Goal: Find specific page/section: Find specific page/section

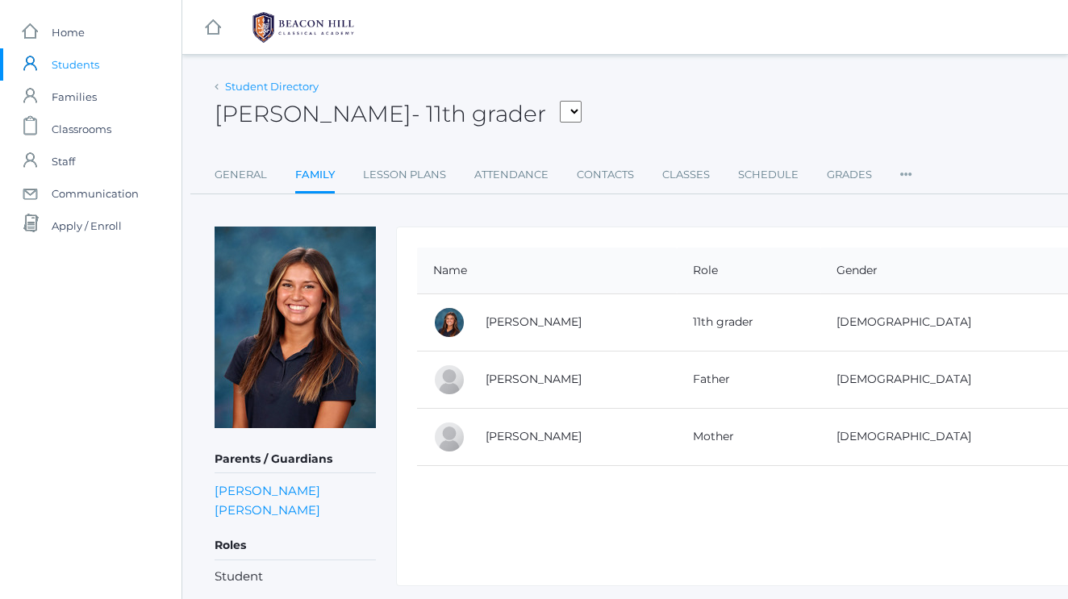
click at [253, 89] on link "Student Directory" at bounding box center [272, 86] width 94 height 13
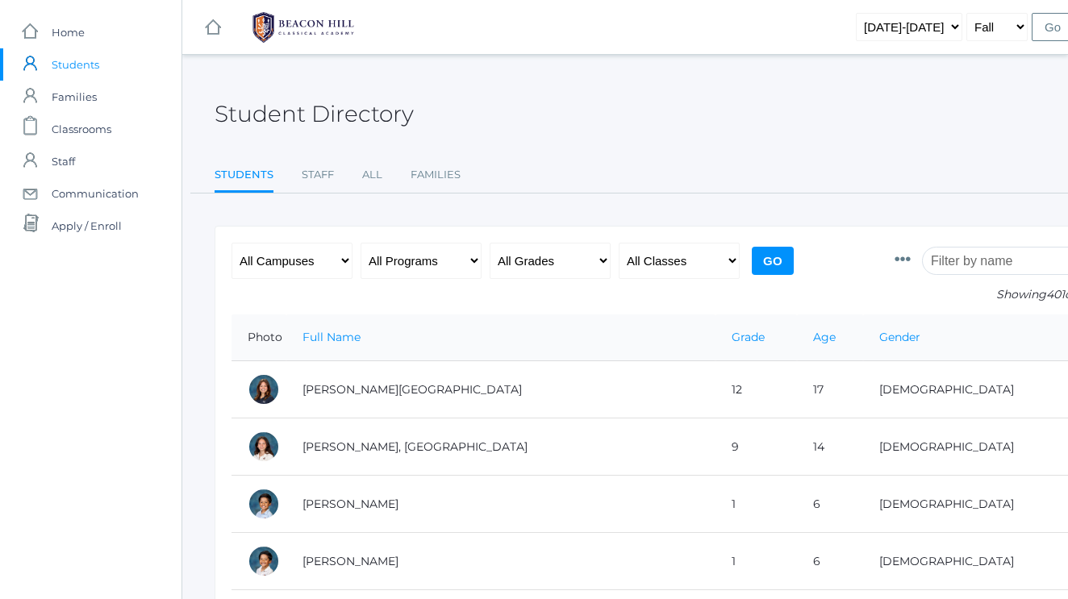
click at [964, 268] on input "search" at bounding box center [1011, 261] width 179 height 28
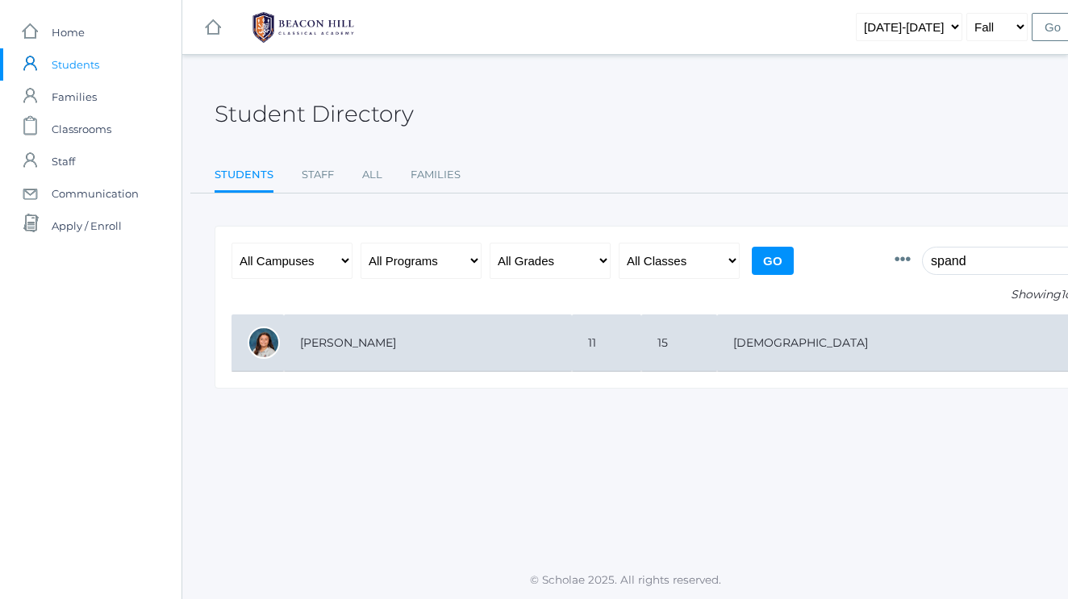
type input "spand"
click at [472, 347] on td "[PERSON_NAME]" at bounding box center [428, 343] width 288 height 57
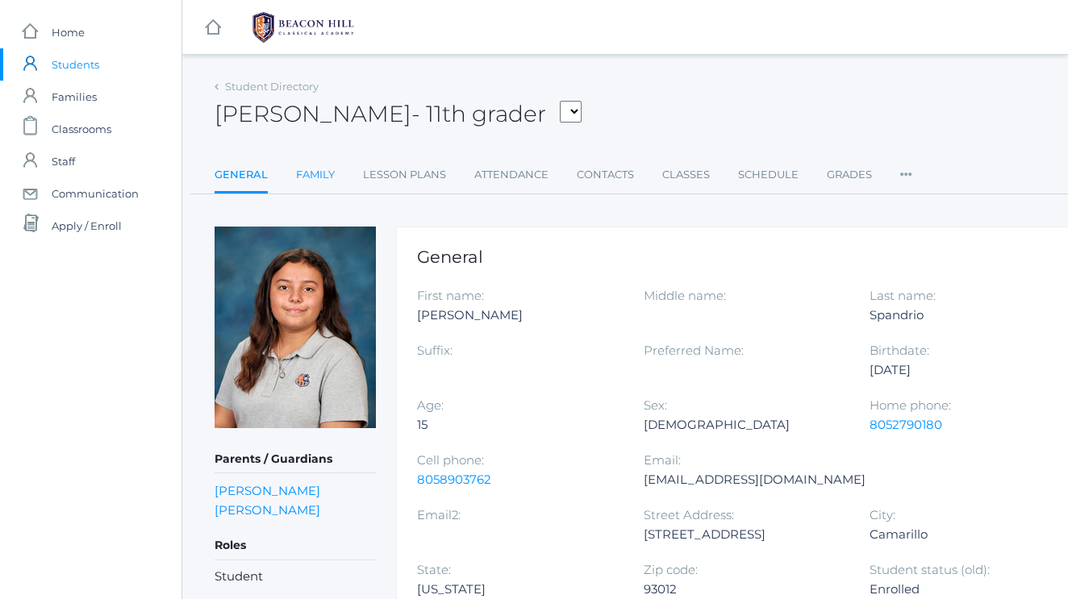
click at [312, 175] on link "Family" at bounding box center [315, 175] width 39 height 32
